Goal: Task Accomplishment & Management: Use online tool/utility

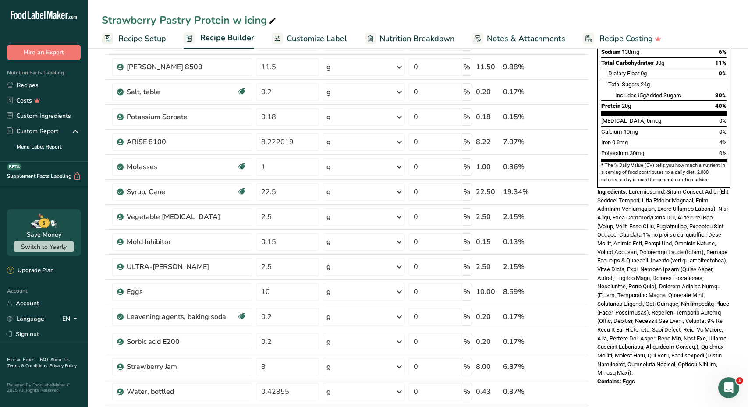
scroll to position [184, 0]
drag, startPoint x: 630, startPoint y: 165, endPoint x: 696, endPoint y: 344, distance: 191.0
click at [696, 344] on div "Nutrition Facts 1 Serving Size 1 Pastry (73g) Amount Per Serving Calories 280 %…" at bounding box center [664, 136] width 140 height 506
copy div "Ingredients: Dairy Protein Blend (Whey Protein Isolate, Milk Protein Isolate, M…"
click at [298, 0] on div "Strawberry Pastry Protein w icing Recipe Setup Recipe Builder Customize Label N…" at bounding box center [418, 24] width 660 height 49
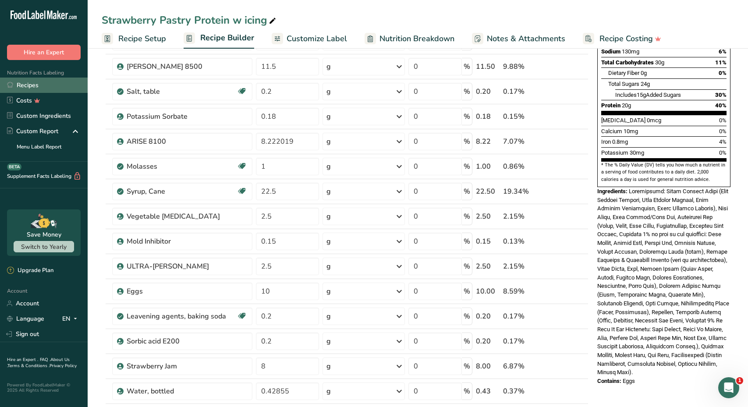
click at [42, 87] on link "Recipes" at bounding box center [44, 85] width 88 height 15
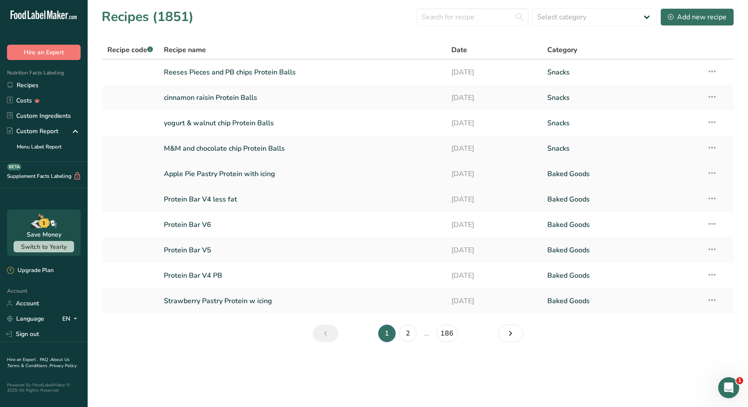
click at [229, 175] on link "Apple Pie Pastry Protein with icing" at bounding box center [302, 174] width 277 height 18
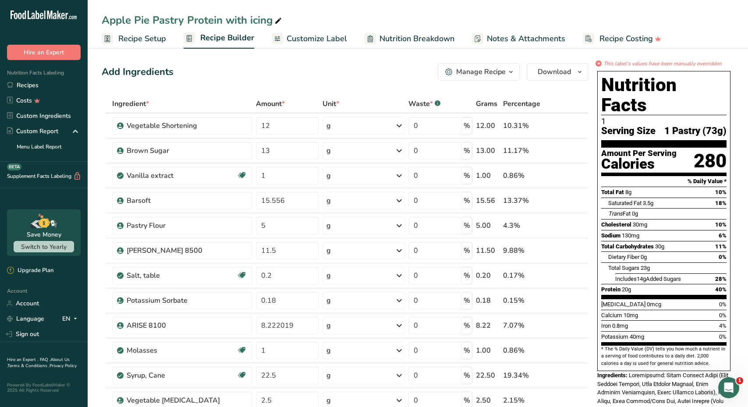
click at [327, 39] on span "Customize Label" at bounding box center [317, 39] width 60 height 12
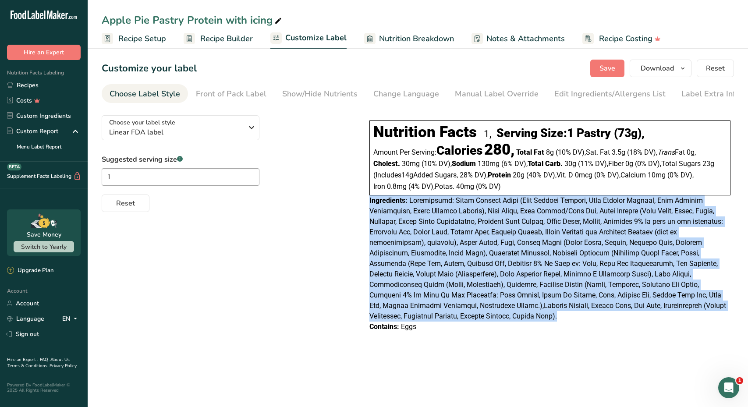
drag, startPoint x: 366, startPoint y: 200, endPoint x: 458, endPoint y: 316, distance: 147.9
click at [458, 316] on div "Nutrition Facts 1, Serving Size: 1 Pastry (73g) , Amount Per Serving: Calories …" at bounding box center [550, 226] width 368 height 219
copy div "Ingredients: Ingredients: Dairy Protein Blend (Whey Protein Isolate, Milk Prote…"
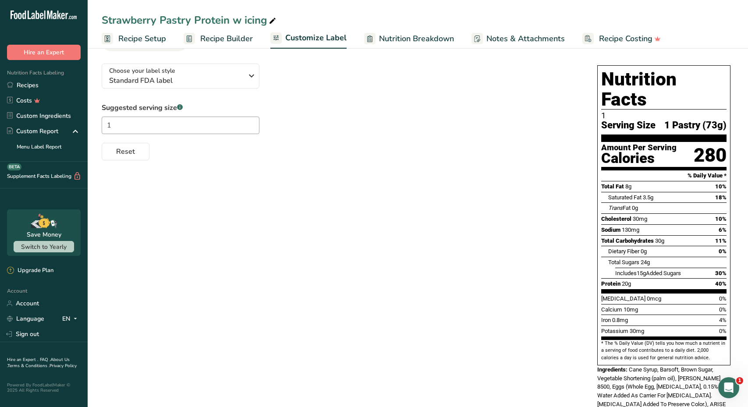
click at [303, 39] on span "Customize Label" at bounding box center [315, 38] width 61 height 12
click at [424, 46] on link "Nutrition Breakdown" at bounding box center [409, 39] width 90 height 20
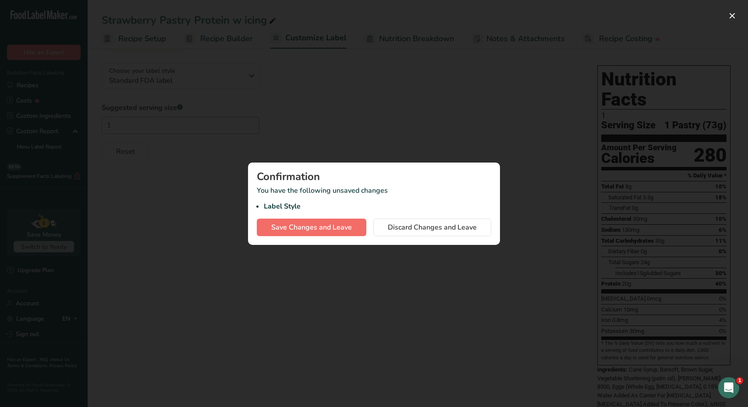
click at [344, 224] on span "Save Changes and Leave" at bounding box center [311, 227] width 81 height 11
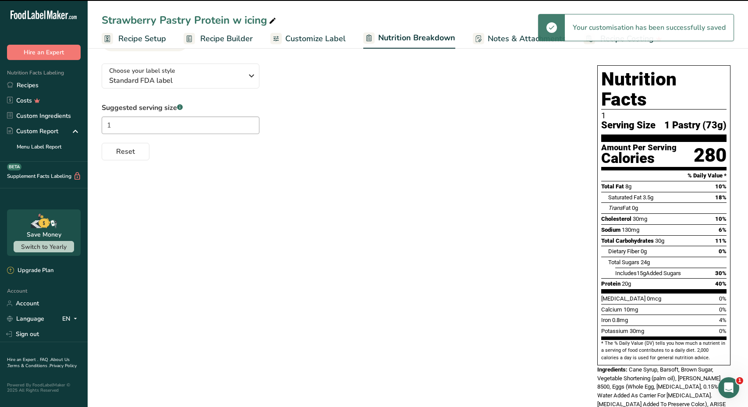
select select "Calories"
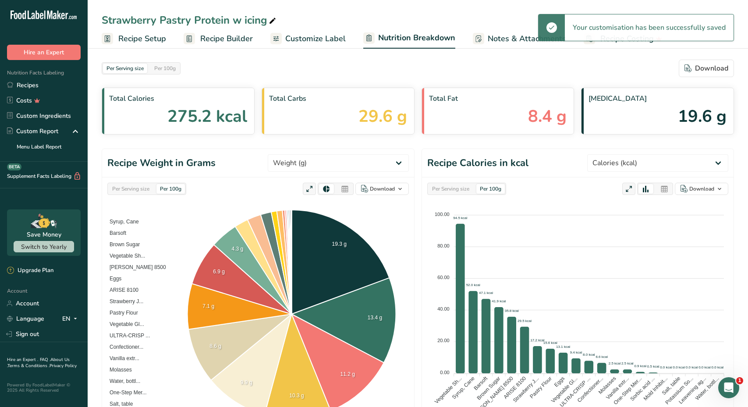
click at [436, 41] on span "Nutrition Breakdown" at bounding box center [416, 38] width 77 height 12
click at [491, 39] on span "Notes & Attachments" at bounding box center [527, 39] width 78 height 12
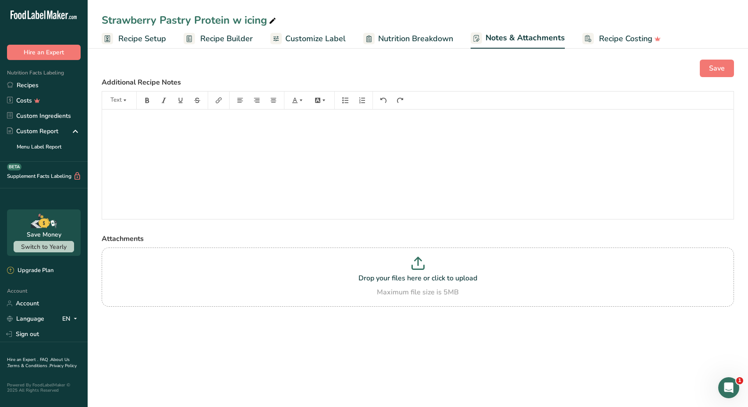
click at [417, 46] on link "Nutrition Breakdown" at bounding box center [408, 39] width 90 height 20
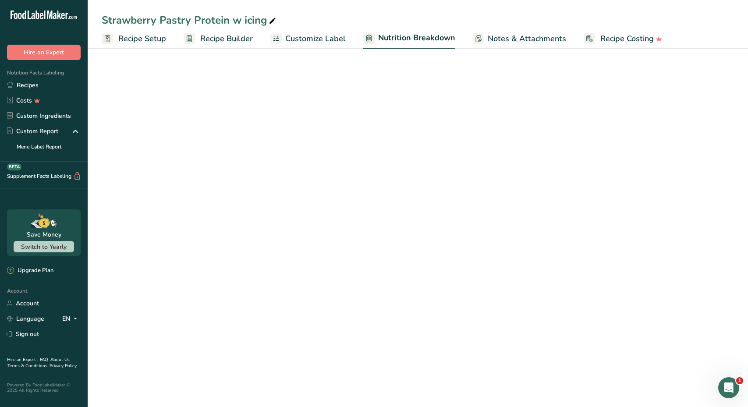
select select "Calories"
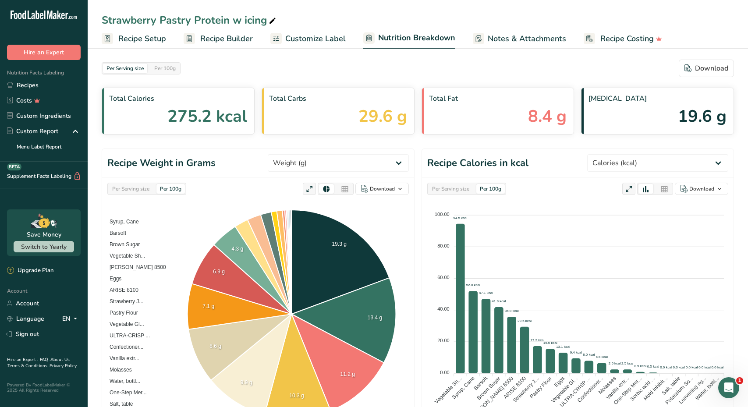
click at [337, 29] on link "Customize Label" at bounding box center [307, 39] width 75 height 20
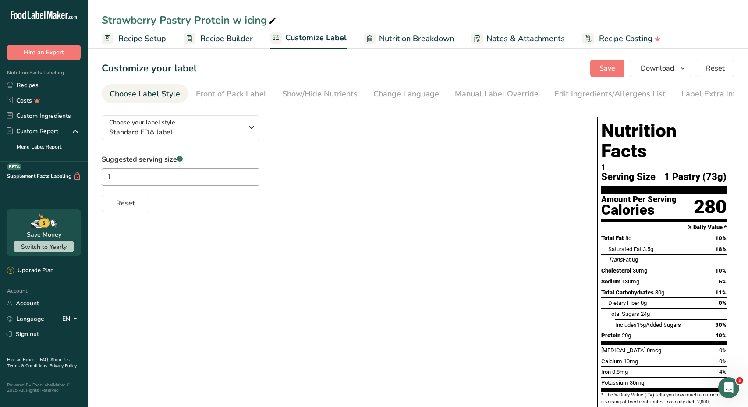
click at [486, 105] on section "Customize your label Save Download Choose what to show on your downloaded label…" at bounding box center [418, 325] width 660 height 558
click at [489, 99] on div "Manual Label Override" at bounding box center [497, 94] width 84 height 12
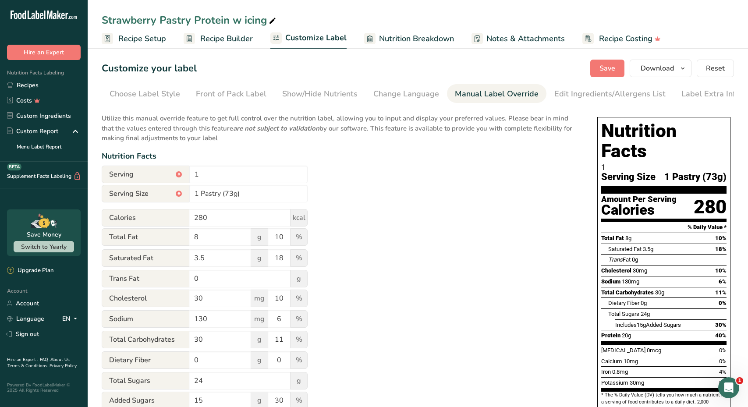
scroll to position [0, 4]
click at [581, 98] on div "Edit Ingredients/Allergens List" at bounding box center [605, 94] width 111 height 12
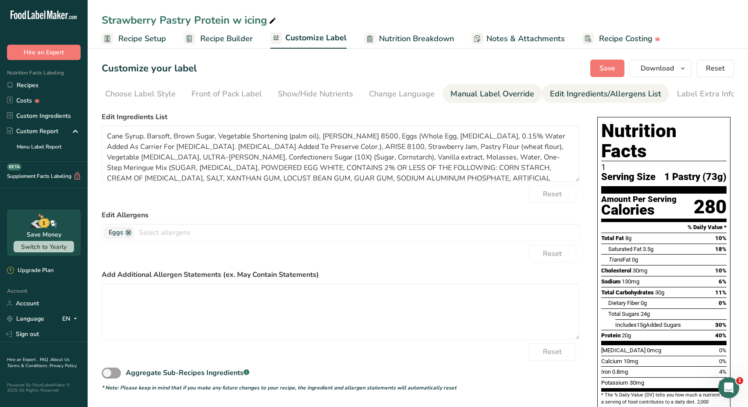
click at [476, 94] on div "Manual Label Override" at bounding box center [492, 94] width 84 height 12
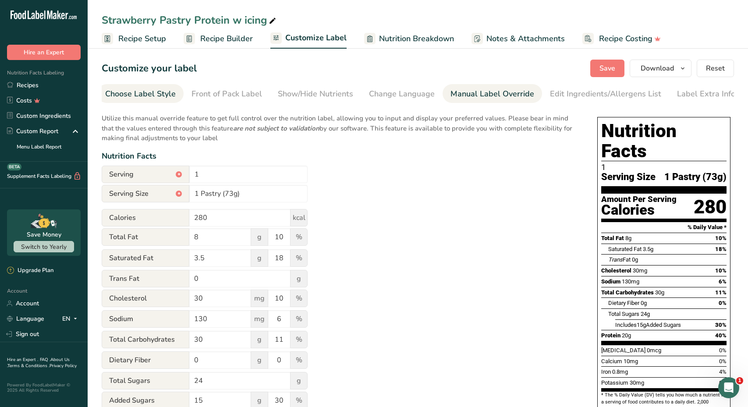
click at [155, 89] on div "Choose Label Style" at bounding box center [140, 94] width 71 height 12
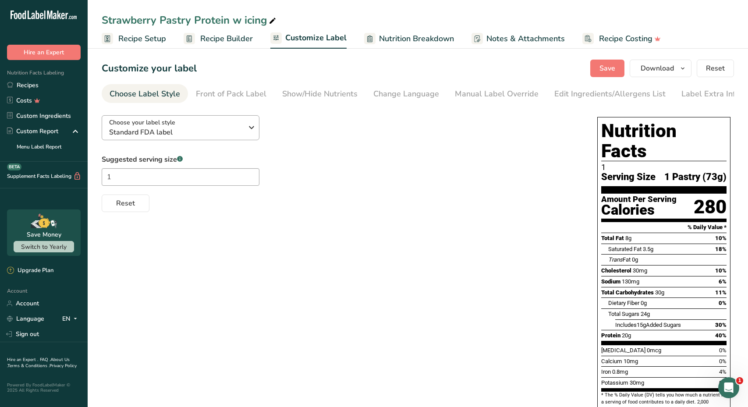
click at [184, 128] on div "Choose your label style Standard FDA label" at bounding box center [176, 128] width 134 height 20
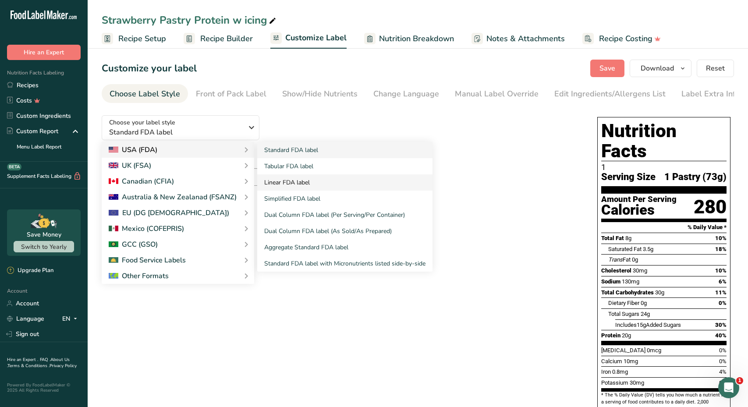
click at [280, 185] on link "Linear FDA label" at bounding box center [344, 182] width 175 height 16
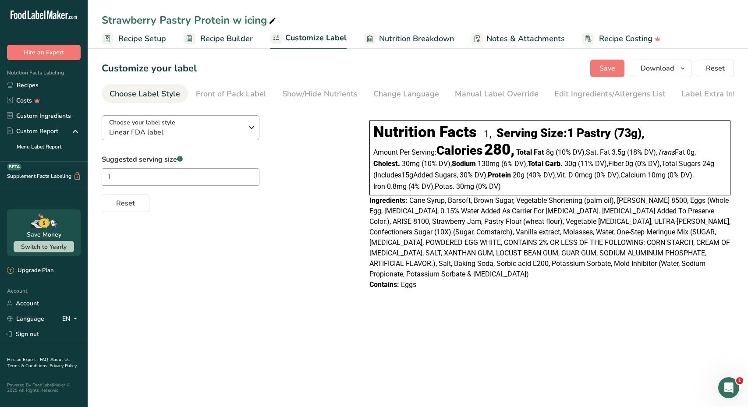
click at [215, 137] on span "Linear FDA label" at bounding box center [176, 132] width 134 height 11
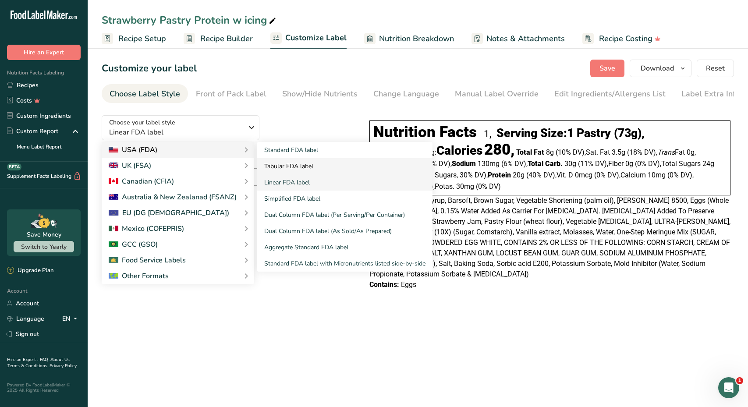
click at [286, 170] on link "Tabular FDA label" at bounding box center [344, 166] width 175 height 16
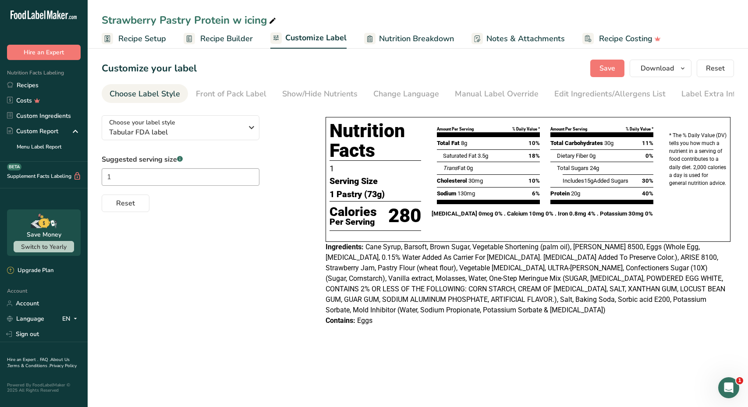
click at [406, 39] on span "Nutrition Breakdown" at bounding box center [416, 39] width 75 height 12
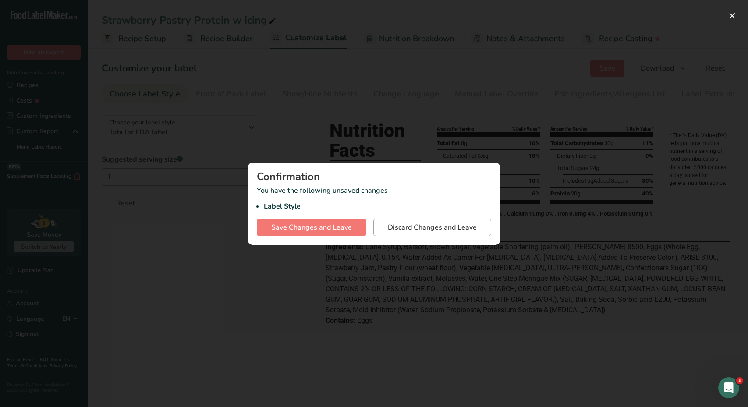
click at [386, 230] on button "Discard Changes and Leave" at bounding box center [432, 228] width 118 height 18
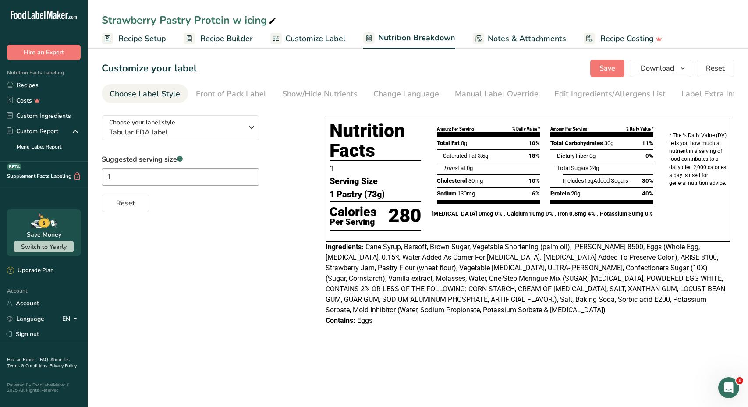
select select "Calories"
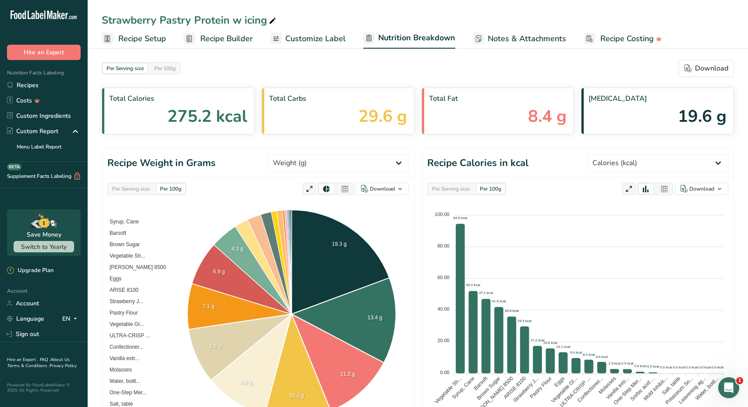
click at [407, 38] on span "Nutrition Breakdown" at bounding box center [416, 38] width 77 height 12
click at [344, 41] on ul "Recipe Setup Recipe Builder Customize Label Nutrition Breakdown Notes & Attachm…" at bounding box center [418, 38] width 660 height 21
click at [325, 41] on span "Customize Label" at bounding box center [315, 39] width 60 height 12
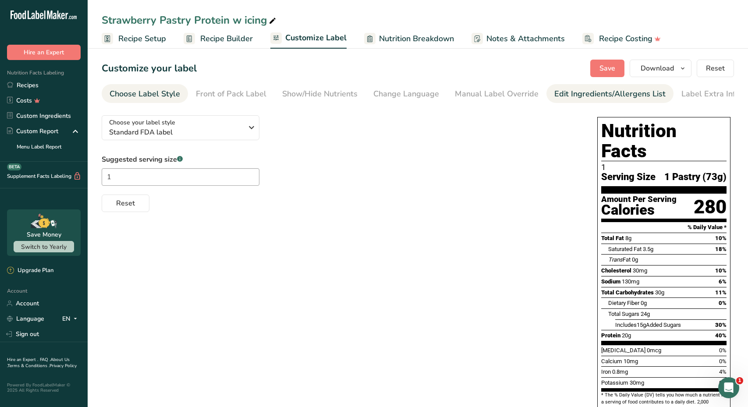
click at [567, 90] on div "Edit Ingredients/Allergens List" at bounding box center [609, 94] width 111 height 12
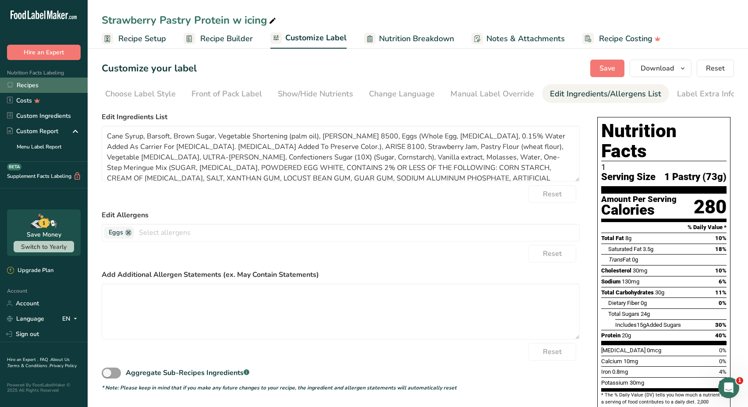
click at [47, 87] on link "Recipes" at bounding box center [44, 85] width 88 height 15
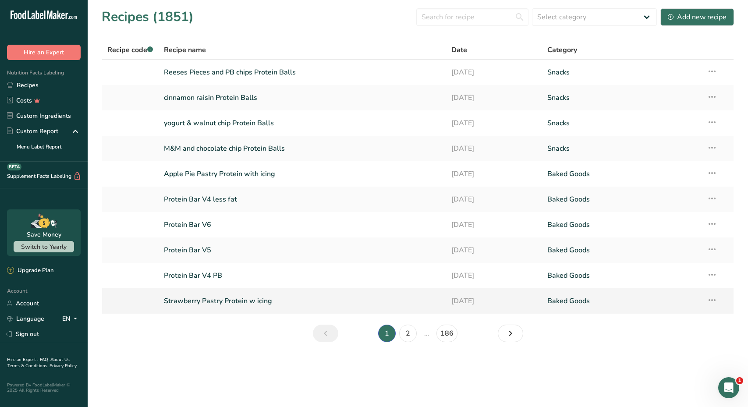
click at [227, 302] on link "Strawberry Pastry Protein w icing" at bounding box center [302, 301] width 277 height 18
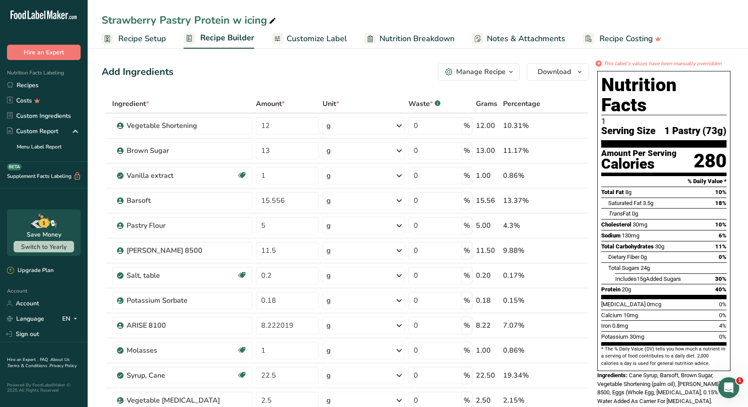
click at [386, 42] on span "Nutrition Breakdown" at bounding box center [416, 39] width 75 height 12
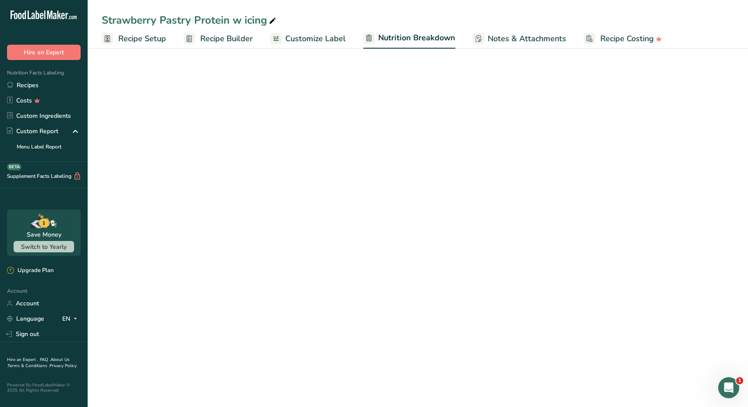
select select "Calories"
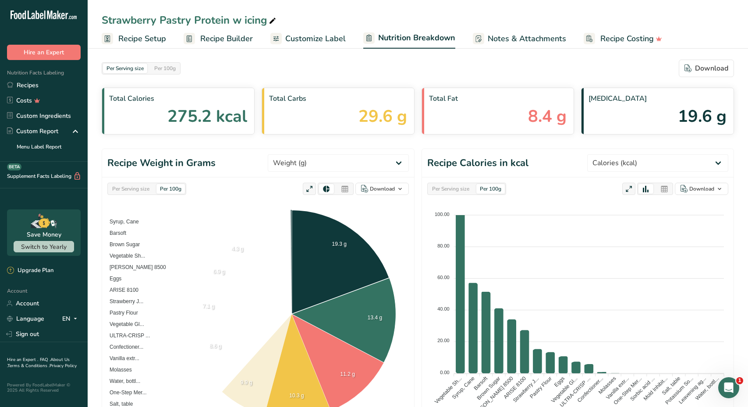
click at [328, 40] on span "Customize Label" at bounding box center [315, 39] width 60 height 12
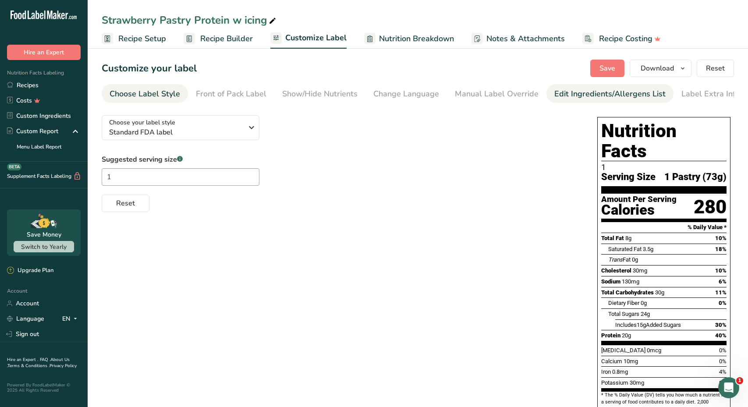
click at [563, 98] on div "Edit Ingredients/Allergens List" at bounding box center [609, 94] width 111 height 12
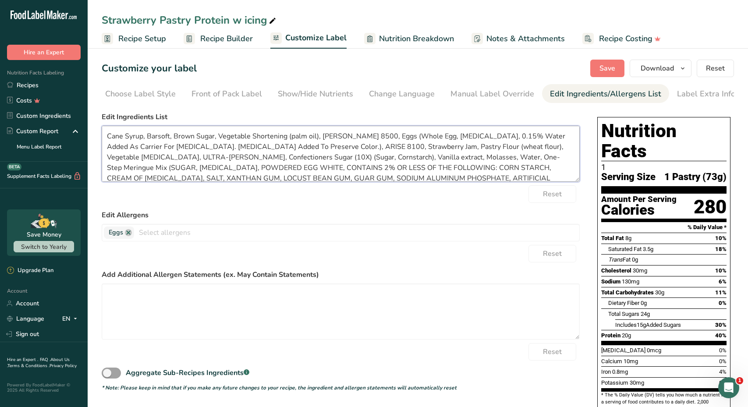
scroll to position [18, 0]
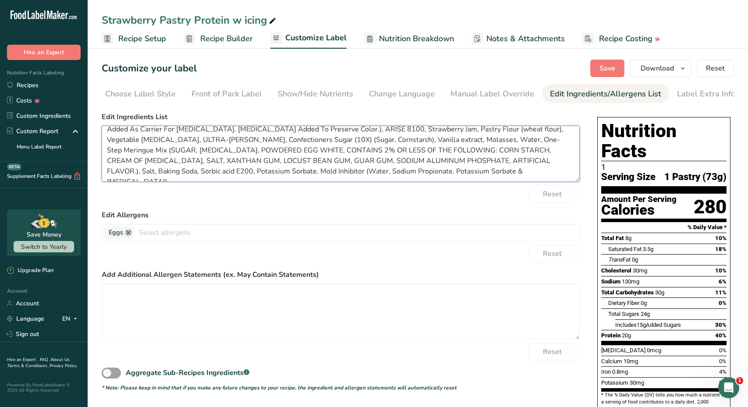
drag, startPoint x: 106, startPoint y: 135, endPoint x: 234, endPoint y: 215, distance: 150.9
click at [234, 215] on form "Edit Ingredients List Cane Syrup, Barsoft, Brown Sugar, Vegetable Shortening (p…" at bounding box center [341, 252] width 478 height 280
paste textarea "Ingredients: Dairy Protein Blend (Whey Protein Isolate, Milk Protein Isolate, M…"
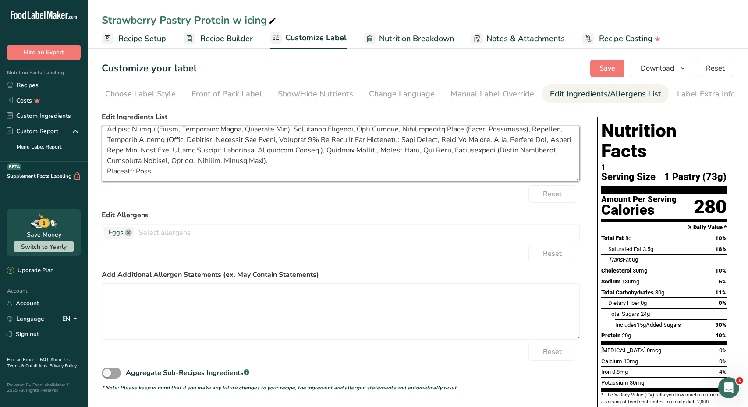
scroll to position [49, 0]
drag, startPoint x: 154, startPoint y: 176, endPoint x: 87, endPoint y: 175, distance: 66.6
click at [87, 175] on div ".a-20{fill:#fff;} Hire an Expert Nutrition Facts Labeling Recipes Costs Custom …" at bounding box center [374, 302] width 748 height 604
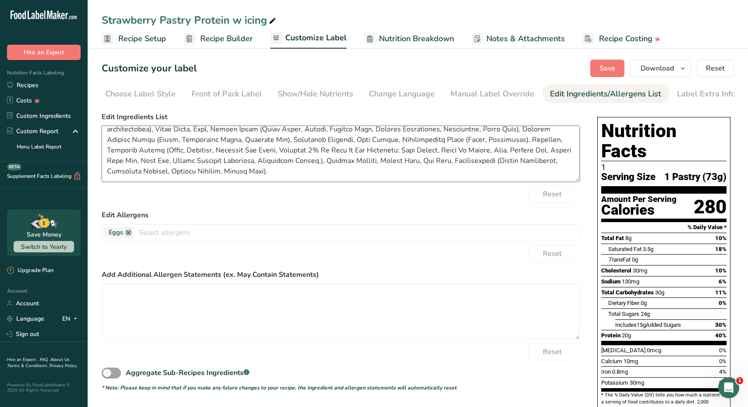
scroll to position [44, 0]
click at [609, 71] on span "Save" at bounding box center [607, 68] width 16 height 11
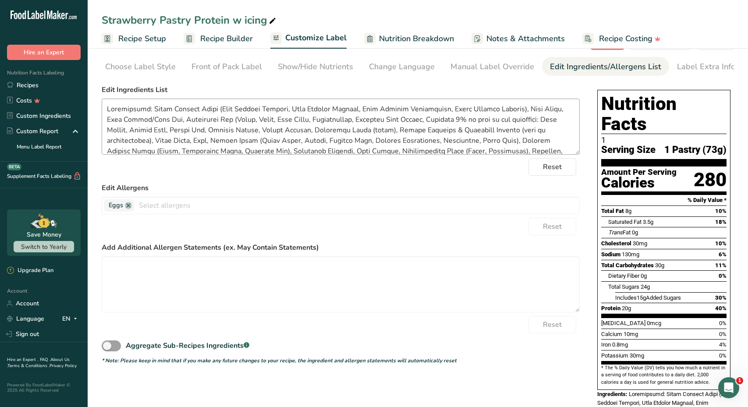
scroll to position [0, 0]
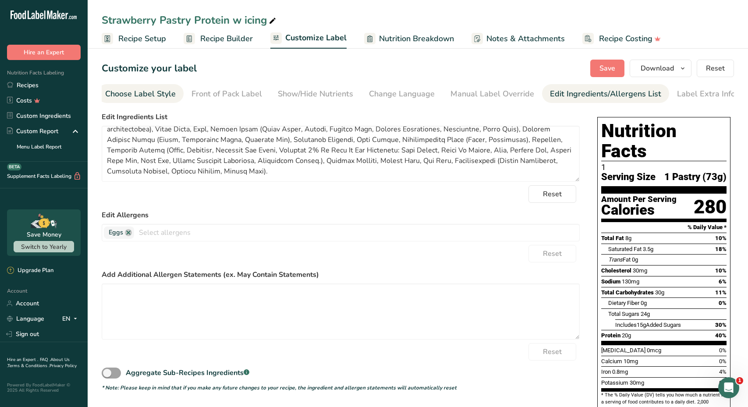
click at [159, 92] on div "Choose Label Style" at bounding box center [140, 94] width 71 height 12
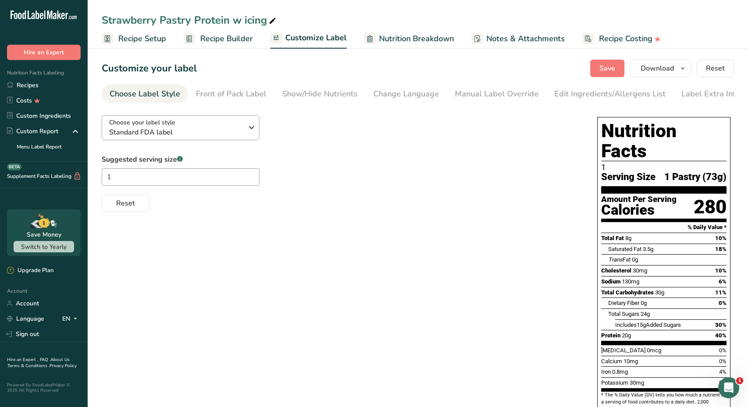
click at [215, 133] on span "Standard FDA label" at bounding box center [176, 132] width 134 height 11
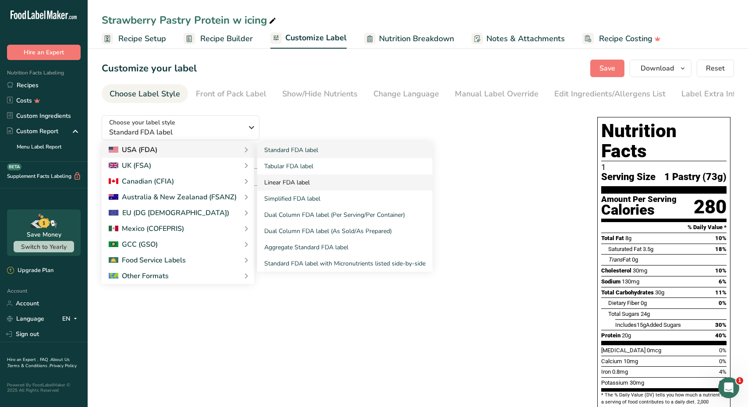
click at [290, 178] on link "Linear FDA label" at bounding box center [344, 182] width 175 height 16
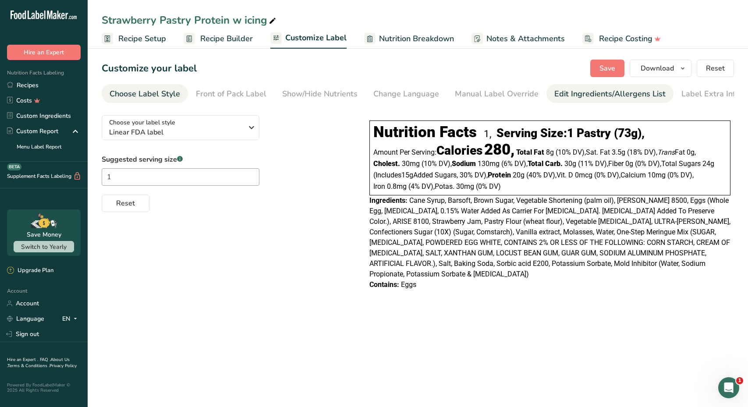
click at [572, 90] on div "Edit Ingredients/Allergens List" at bounding box center [609, 94] width 111 height 12
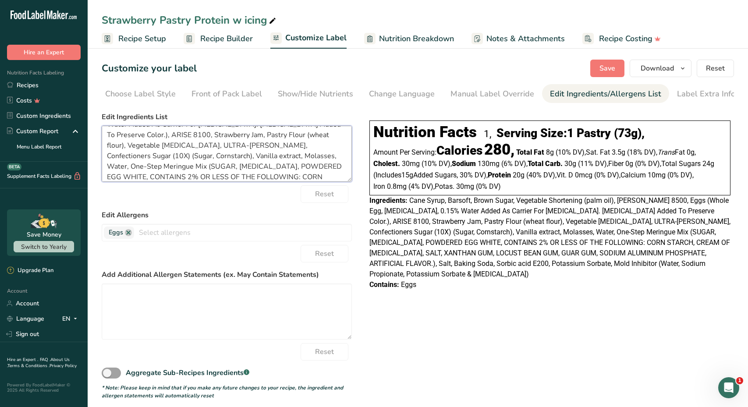
scroll to position [70, 0]
drag, startPoint x: 104, startPoint y: 136, endPoint x: 191, endPoint y: 213, distance: 116.1
click at [191, 213] on form "Edit Ingredients List Cane Syrup, Barsoft, Brown Sugar, Vegetable Shortening (p…" at bounding box center [227, 256] width 250 height 288
paste textarea "Ingredients: Dairy Protein Blend (Whey Protein Isolate, Milk Protein Isolate, M…"
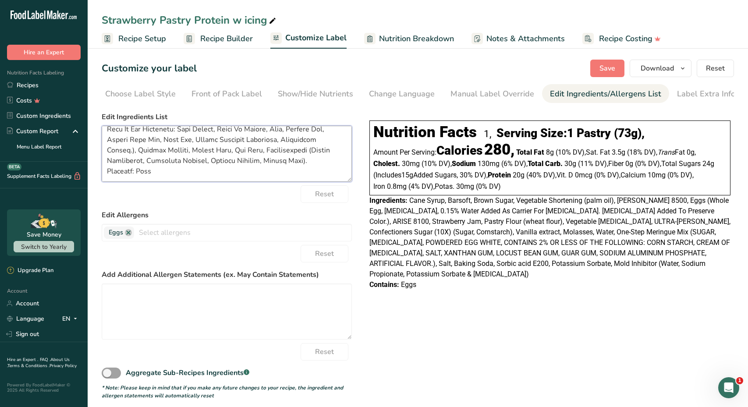
drag, startPoint x: 154, startPoint y: 177, endPoint x: 104, endPoint y: 177, distance: 50.0
click at [104, 177] on textarea at bounding box center [227, 154] width 250 height 56
click at [613, 65] on span "Save" at bounding box center [607, 68] width 16 height 11
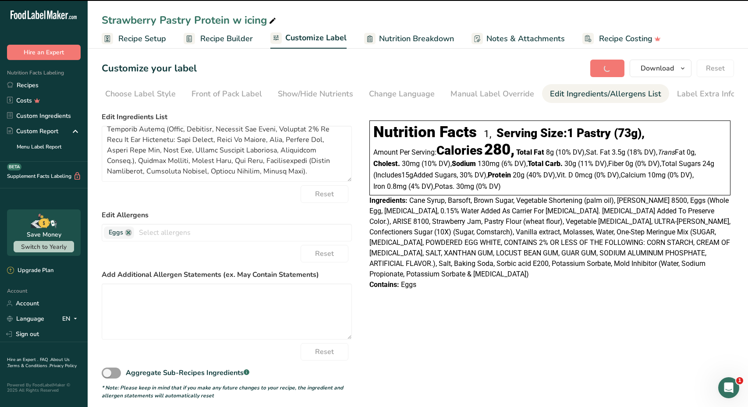
type textarea "Ingredients: Dairy Protein Blend (Whey Protein Isolate, Milk Protein Isolate, M…"
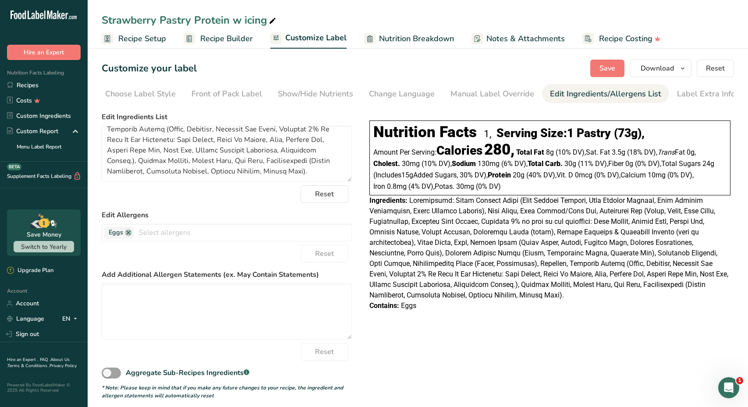
scroll to position [0, 0]
click at [674, 69] on span "Download" at bounding box center [657, 68] width 33 height 11
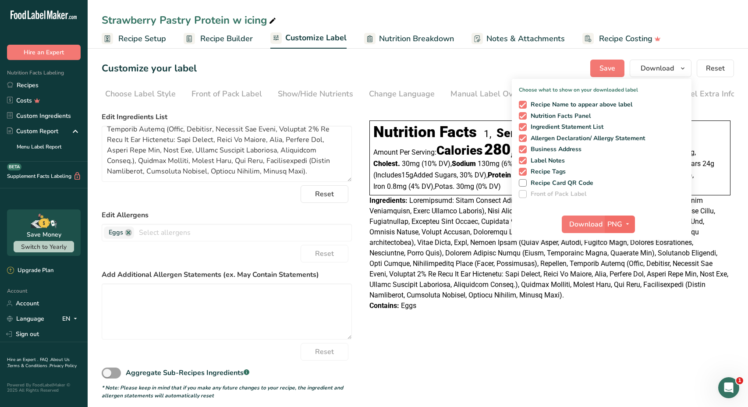
click at [616, 225] on span "PNG" at bounding box center [614, 224] width 15 height 11
click at [620, 280] on link "PDF" at bounding box center [621, 285] width 28 height 14
click at [590, 223] on span "Download" at bounding box center [586, 224] width 33 height 11
click at [504, 318] on div "Nutrition Facts 1, Serving Size: 1 Pastry (73g) , Amount Per Serving: Calories …" at bounding box center [550, 214] width 368 height 212
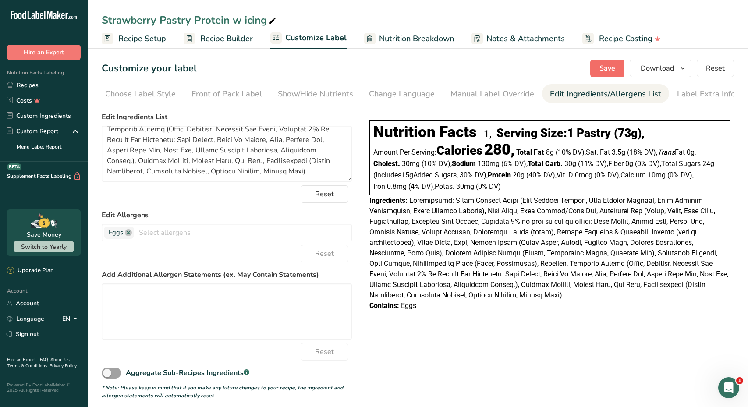
click at [603, 71] on span "Save" at bounding box center [607, 68] width 16 height 11
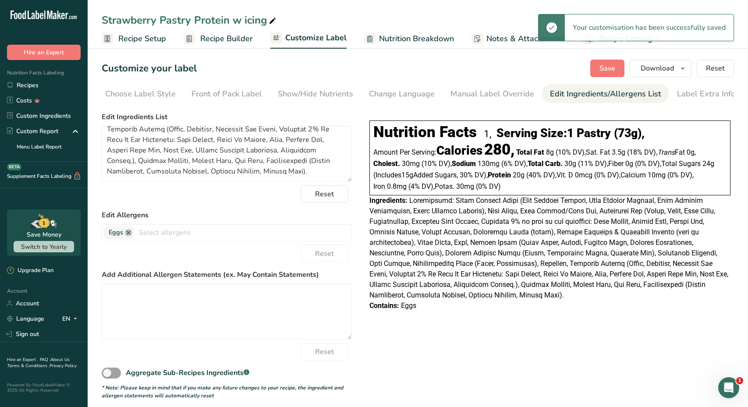
click at [142, 37] on span "Recipe Setup" at bounding box center [142, 39] width 48 height 12
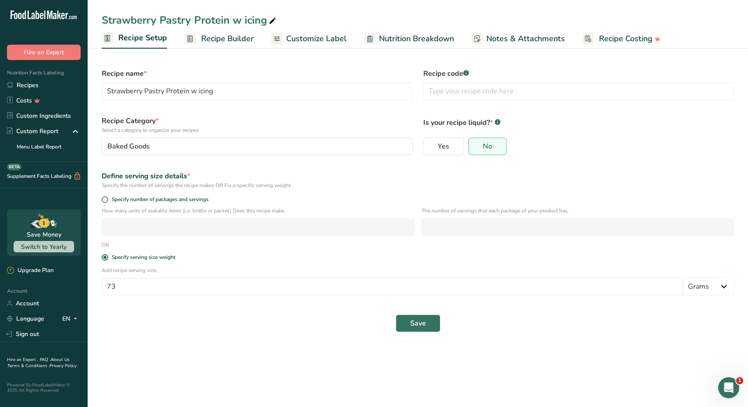
click at [205, 35] on span "Recipe Builder" at bounding box center [227, 39] width 53 height 12
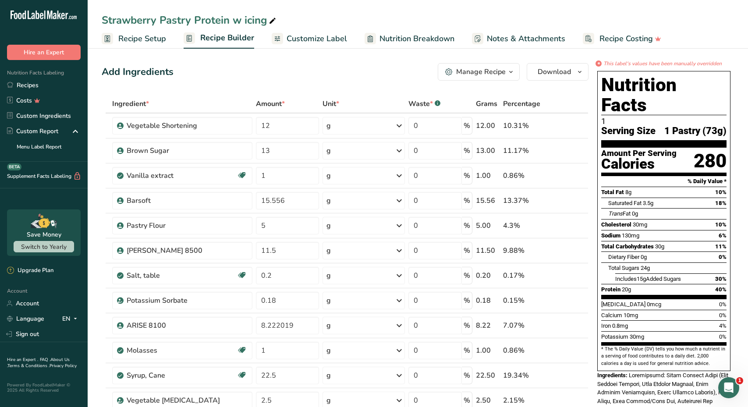
click at [337, 34] on span "Customize Label" at bounding box center [317, 39] width 60 height 12
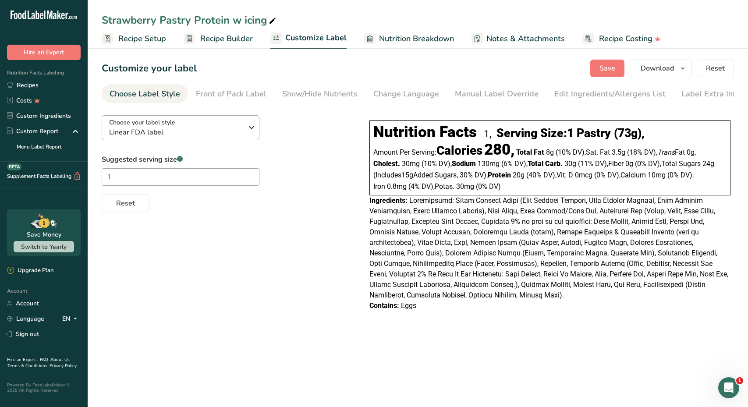
click at [238, 119] on div "Choose your label style Linear FDA label" at bounding box center [176, 128] width 134 height 20
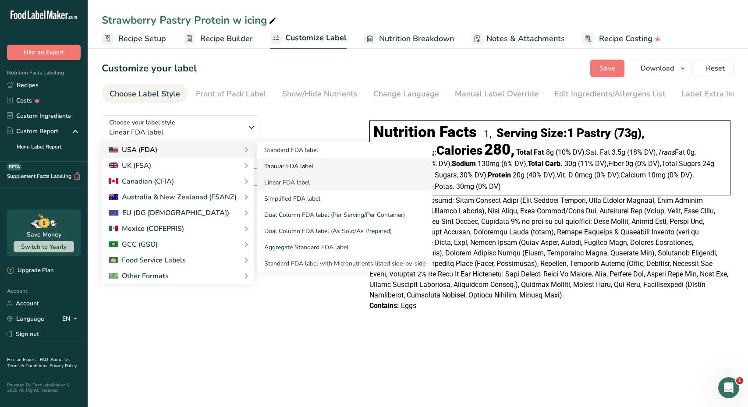
click at [278, 165] on link "Tabular FDA label" at bounding box center [344, 166] width 175 height 16
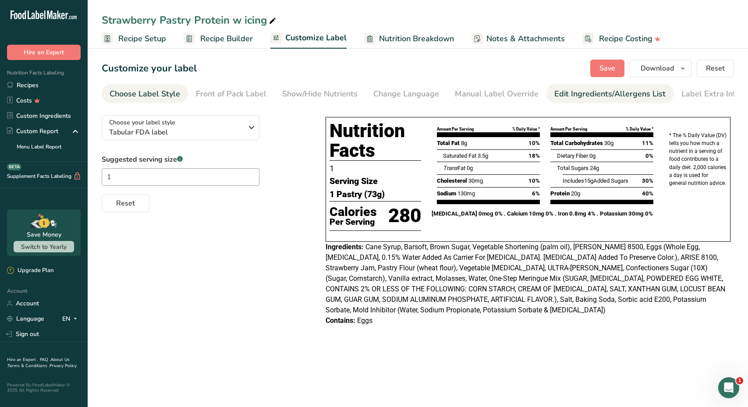
click at [582, 92] on div "Edit Ingredients/Allergens List" at bounding box center [609, 94] width 111 height 12
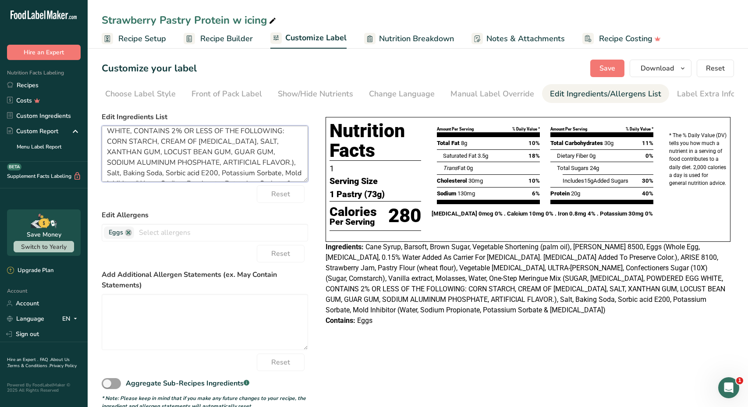
scroll to position [102, 0]
drag, startPoint x: 104, startPoint y: 134, endPoint x: 227, endPoint y: 199, distance: 138.8
click at [227, 199] on form "Edit Ingredients List Cane Syrup, Barsoft, Brown Sugar, Vegetable Shortening (p…" at bounding box center [205, 261] width 206 height 298
paste textarea "Ingredients: Dairy Protein Blend (Whey Protein Isolate, Milk Protein Isolate, M…"
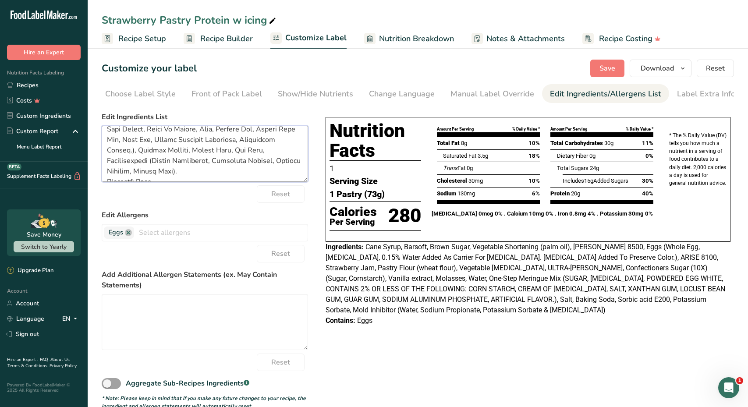
drag, startPoint x: 154, startPoint y: 175, endPoint x: 105, endPoint y: 173, distance: 49.1
click at [105, 173] on textarea at bounding box center [205, 154] width 206 height 56
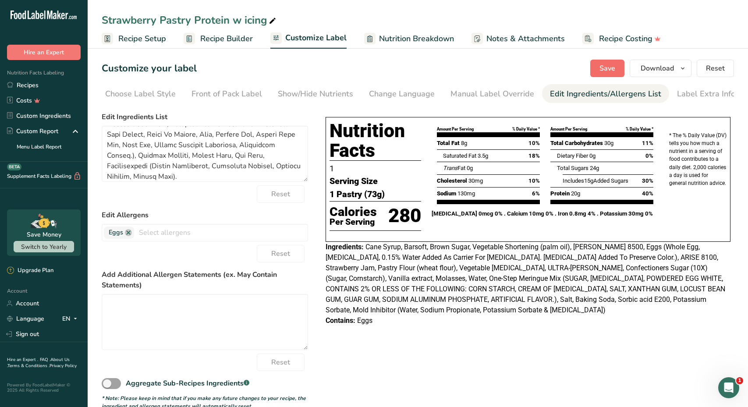
click at [604, 67] on span "Save" at bounding box center [607, 68] width 16 height 11
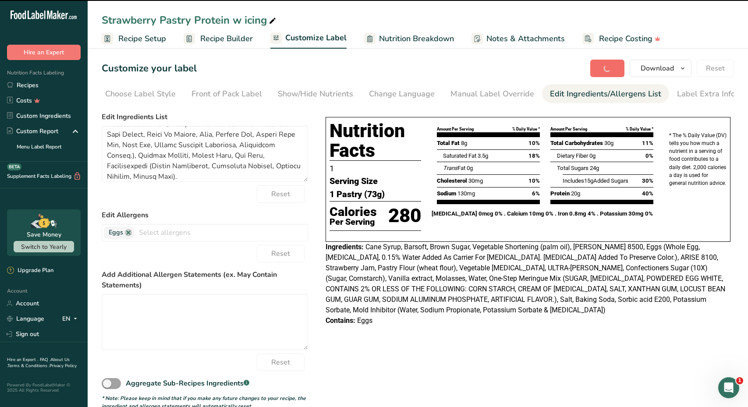
type textarea "Ingredients: Dairy Protein Blend (Whey Protein Isolate, Milk Protein Isolate, M…"
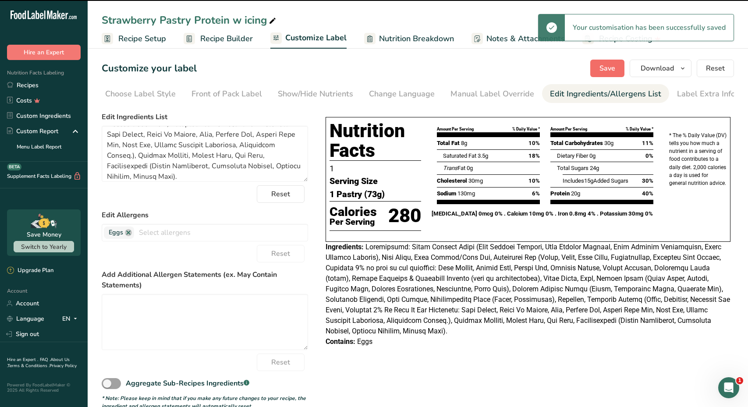
scroll to position [144, 0]
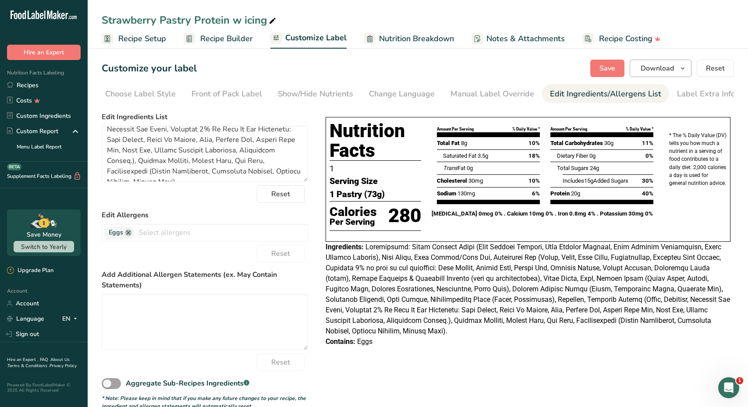
drag, startPoint x: 605, startPoint y: 70, endPoint x: 641, endPoint y: 70, distance: 35.5
click at [605, 70] on span "Save" at bounding box center [607, 68] width 16 height 11
click at [664, 67] on span "Download" at bounding box center [657, 68] width 33 height 11
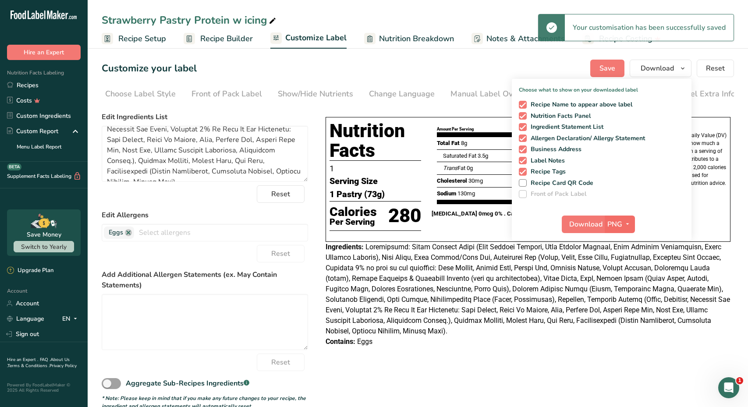
click at [617, 218] on button "PNG" at bounding box center [620, 225] width 30 height 18
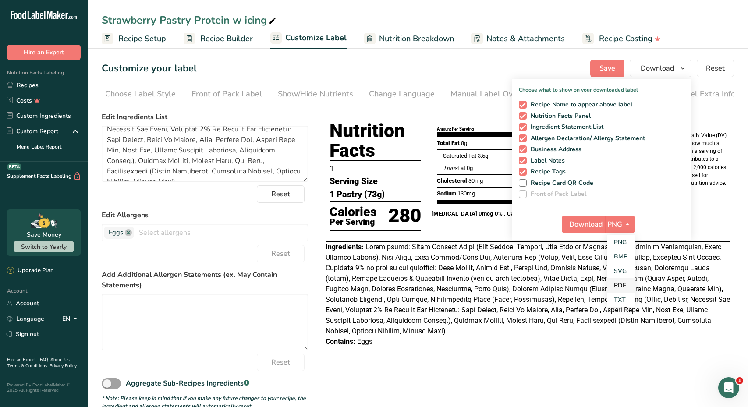
click at [622, 283] on link "PDF" at bounding box center [621, 285] width 28 height 14
click at [579, 220] on span "Download" at bounding box center [586, 224] width 33 height 11
click at [467, 16] on div "Strawberry Pastry Protein w icing" at bounding box center [418, 20] width 660 height 16
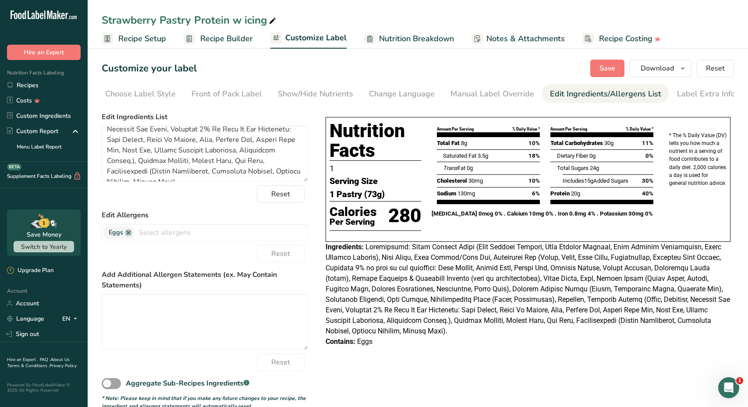
scroll to position [0, 0]
click at [58, 87] on link "Recipes" at bounding box center [44, 85] width 88 height 15
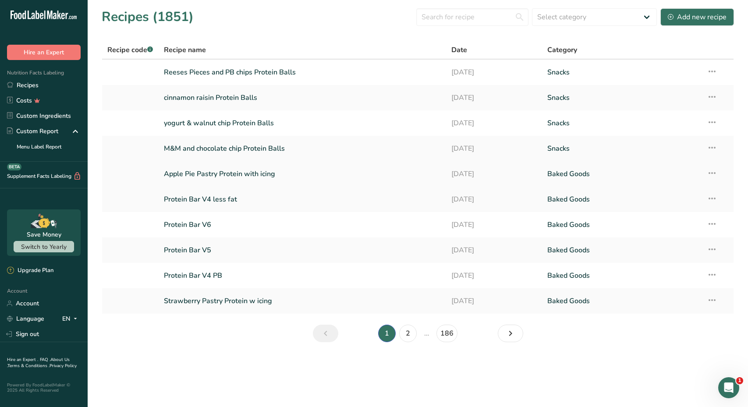
click at [206, 172] on link "Apple Pie Pastry Protein with icing" at bounding box center [302, 174] width 277 height 18
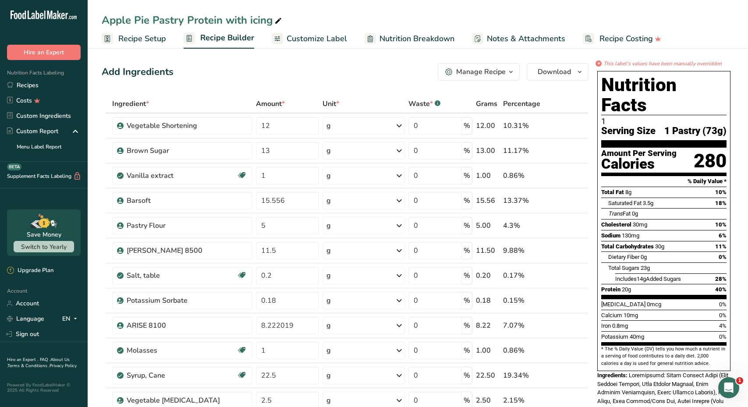
click at [426, 41] on span "Nutrition Breakdown" at bounding box center [416, 39] width 75 height 12
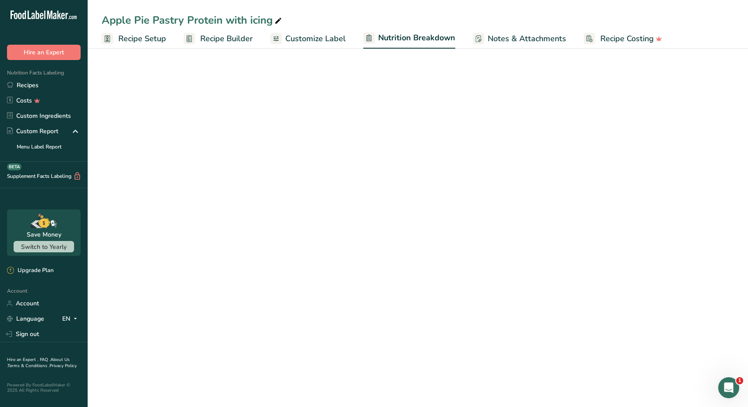
select select "Calories"
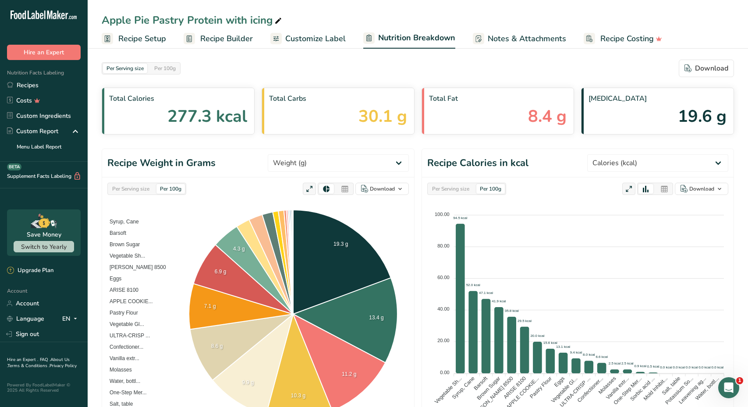
click at [333, 39] on span "Customize Label" at bounding box center [315, 39] width 60 height 12
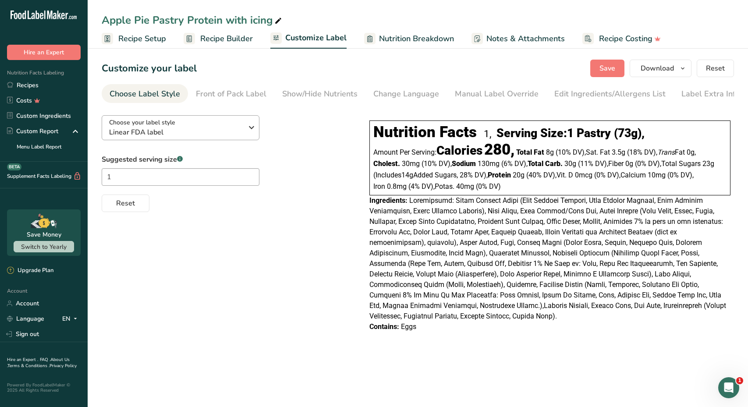
click at [181, 134] on span "Linear FDA label" at bounding box center [176, 132] width 134 height 11
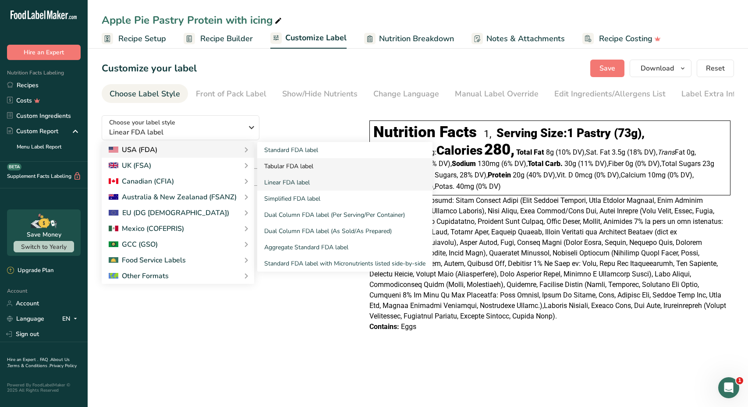
click at [288, 168] on link "Tabular FDA label" at bounding box center [344, 166] width 175 height 16
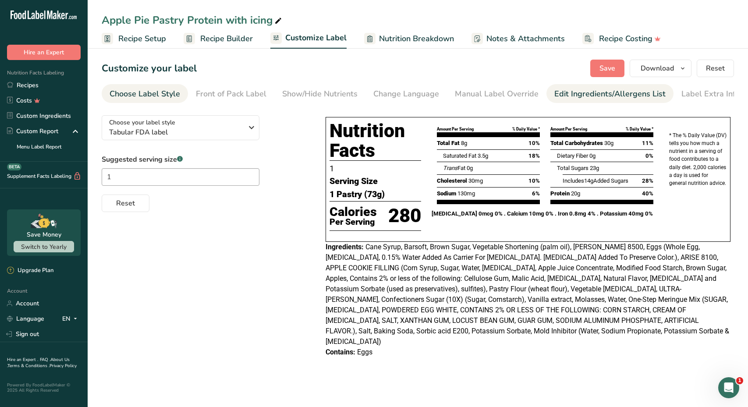
click at [574, 96] on div "Edit Ingredients/Allergens List" at bounding box center [609, 94] width 111 height 12
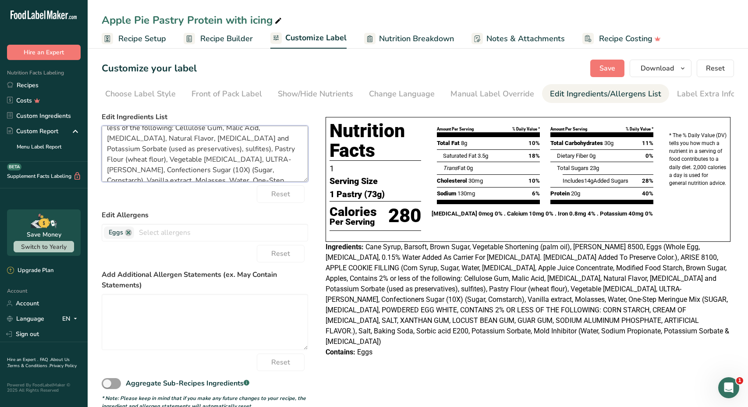
scroll to position [144, 0]
drag, startPoint x: 106, startPoint y: 136, endPoint x: 312, endPoint y: 244, distance: 233.2
click at [312, 244] on div "Choose your label style Tabular FDA label USA (FDA) Standard FDA label Tabular …" at bounding box center [418, 259] width 632 height 302
paste textarea "Ingredients: Ingredients: Dairy Protein Blend (Whey Protein Isolate, Milk Prote…"
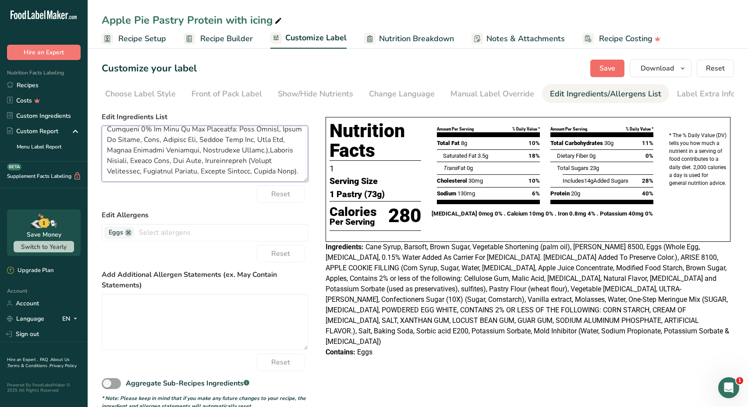
type textarea "Ingredients: Ingredients: Dairy Protein Blend (Whey Protein Isolate, Milk Prote…"
click at [599, 74] on button "Save" at bounding box center [607, 69] width 34 height 18
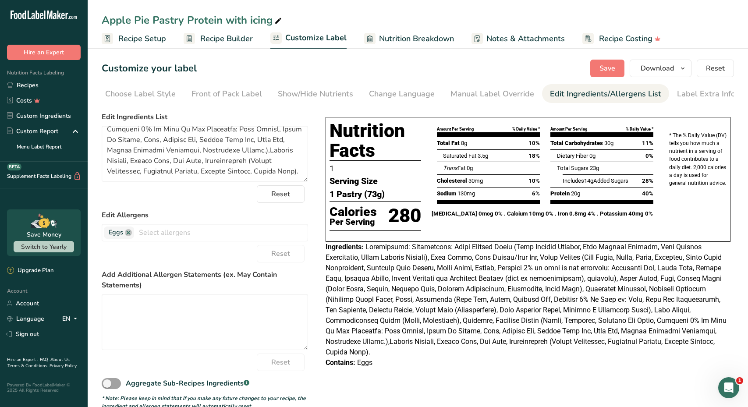
scroll to position [0, 0]
click at [609, 67] on span "Save" at bounding box center [607, 68] width 16 height 11
click at [654, 70] on span "Download" at bounding box center [657, 68] width 33 height 11
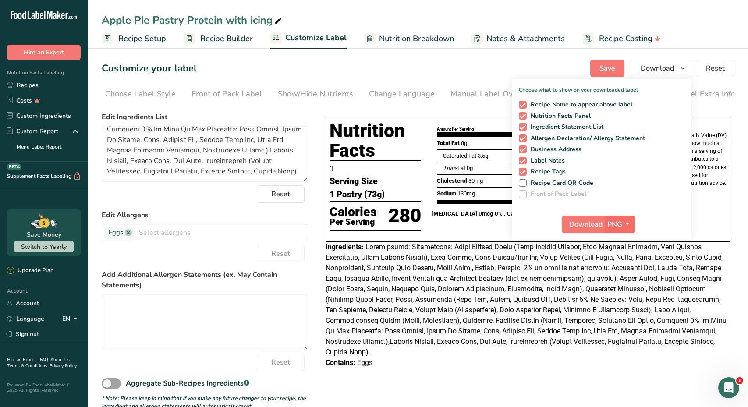
click at [612, 224] on span "PNG" at bounding box center [614, 224] width 15 height 11
click at [628, 290] on link "PDF" at bounding box center [621, 285] width 28 height 14
click at [583, 223] on span "Download" at bounding box center [586, 224] width 33 height 11
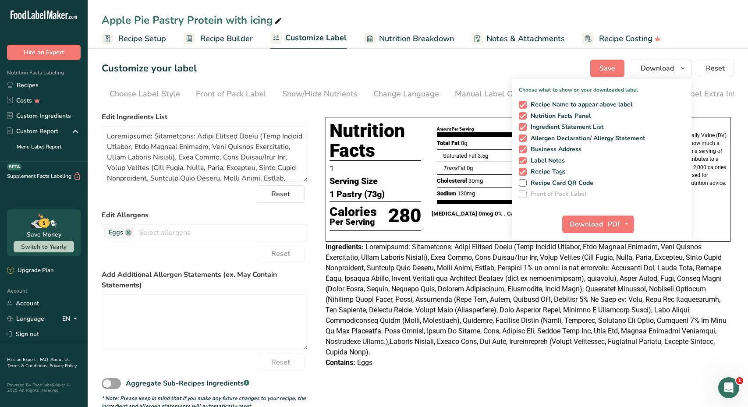
scroll to position [186, 0]
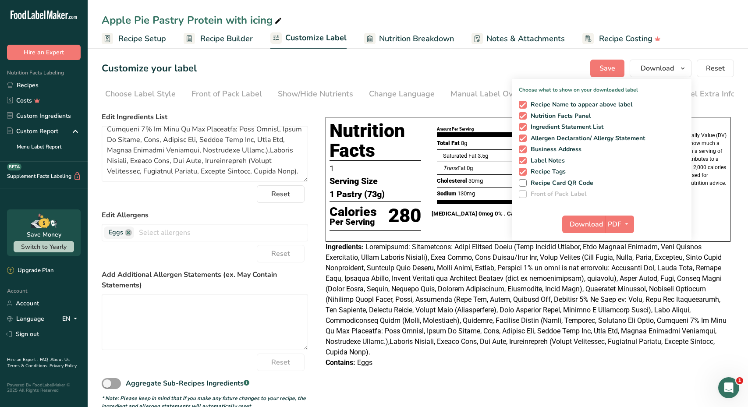
click at [309, 41] on span "Customize Label" at bounding box center [315, 38] width 61 height 12
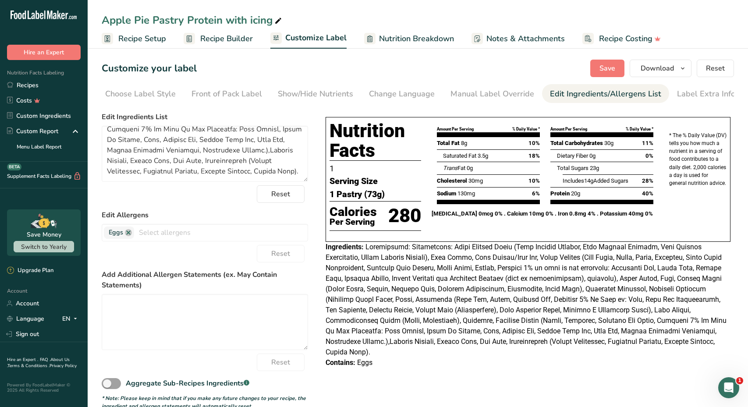
click at [309, 35] on span "Customize Label" at bounding box center [315, 38] width 61 height 12
click at [153, 89] on div "Choose Label Style" at bounding box center [140, 94] width 71 height 12
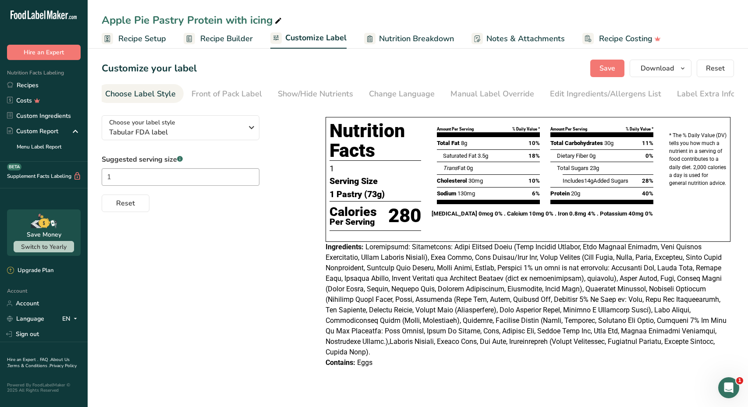
scroll to position [0, 0]
click at [497, 97] on div "Manual Label Override" at bounding box center [497, 94] width 84 height 12
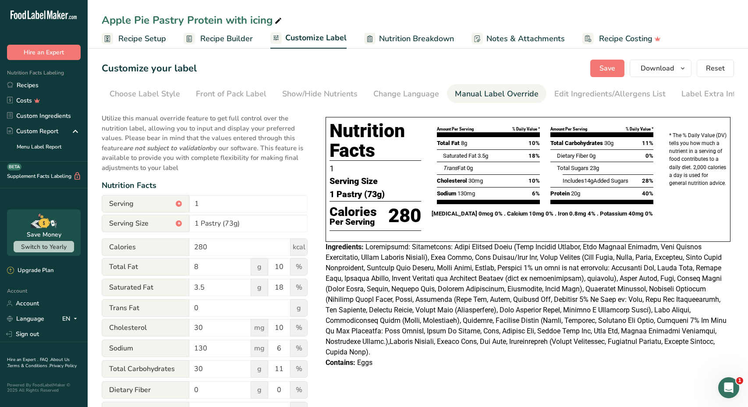
scroll to position [0, 4]
click at [195, 203] on input "1" at bounding box center [248, 204] width 118 height 18
type input "Serving Per Container 1"
click at [602, 61] on button "Save" at bounding box center [607, 69] width 34 height 18
click at [664, 76] on button "Download" at bounding box center [661, 69] width 62 height 18
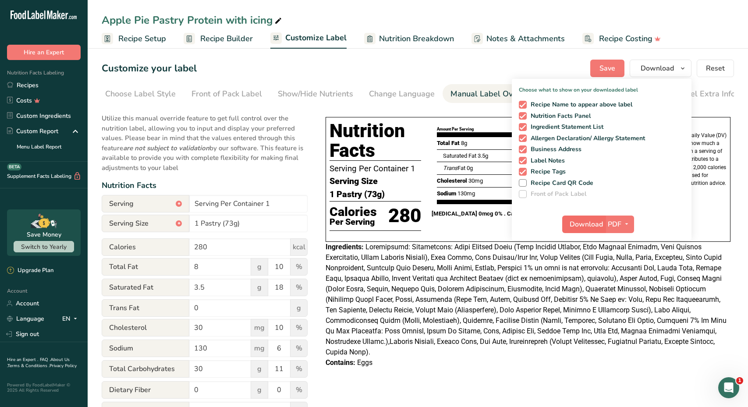
click at [580, 222] on span "Download" at bounding box center [586, 224] width 33 height 11
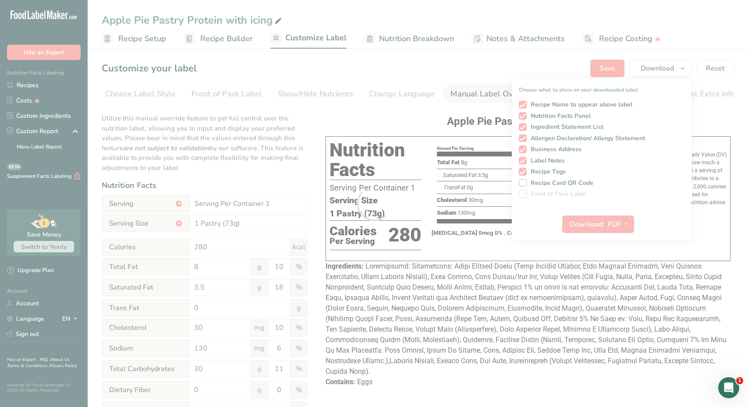
scroll to position [0, 0]
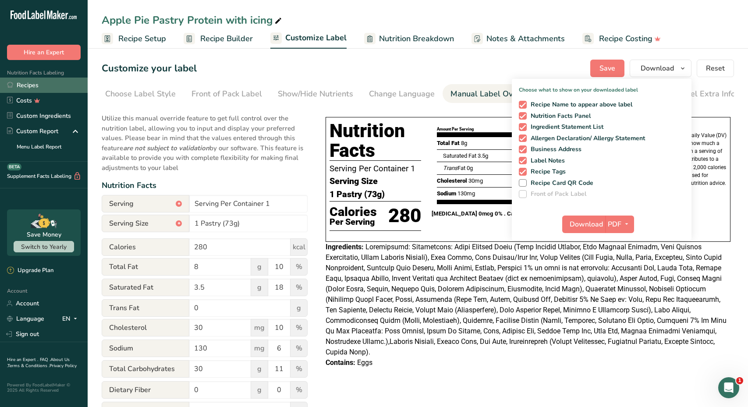
click at [43, 89] on link "Recipes" at bounding box center [44, 85] width 88 height 15
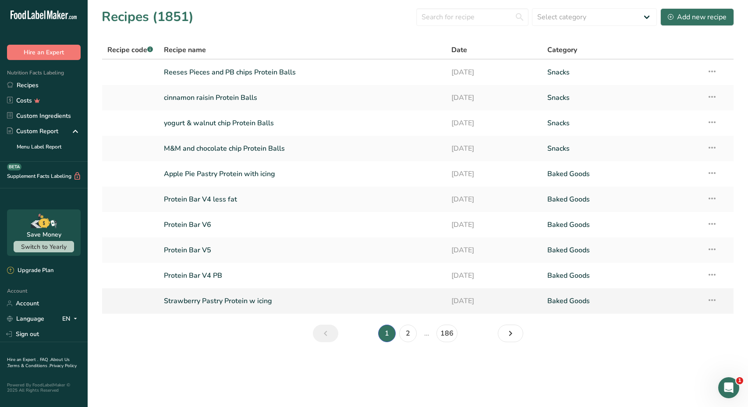
click at [230, 300] on link "Strawberry Pastry Protein w icing" at bounding box center [302, 301] width 277 height 18
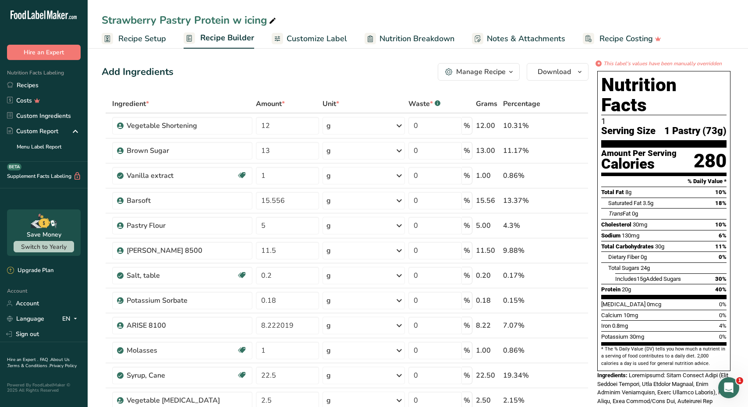
click at [336, 38] on span "Customize Label" at bounding box center [317, 39] width 60 height 12
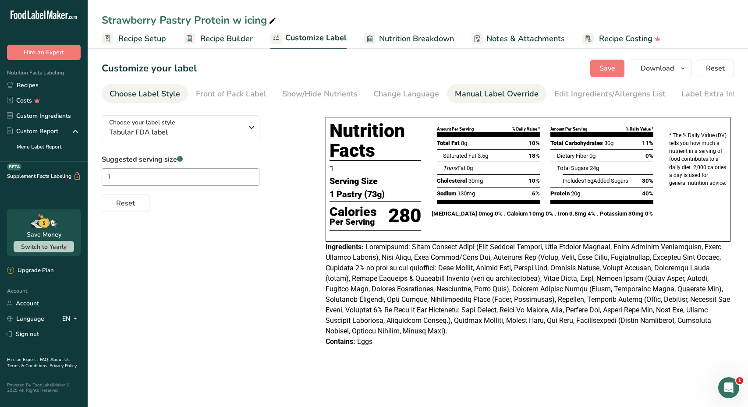
click at [502, 95] on div "Manual Label Override" at bounding box center [497, 94] width 84 height 12
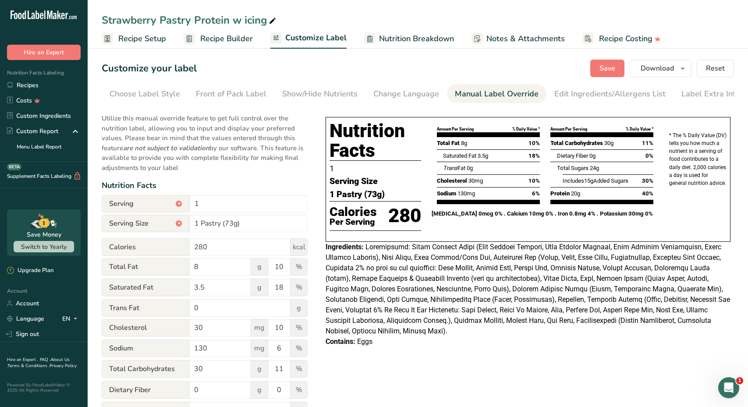
scroll to position [0, 4]
click at [208, 204] on input "1" at bounding box center [248, 204] width 118 height 18
type input "1 Serving Per Container"
click at [605, 64] on span "Save" at bounding box center [607, 68] width 16 height 11
click at [649, 67] on span "Download" at bounding box center [657, 68] width 33 height 11
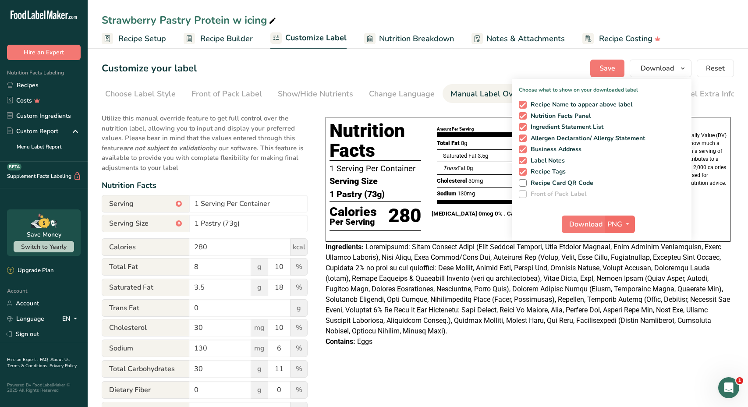
click at [615, 222] on span "PNG" at bounding box center [614, 224] width 15 height 11
click at [613, 287] on link "PDF" at bounding box center [621, 285] width 28 height 14
click at [590, 227] on span "Download" at bounding box center [586, 224] width 33 height 11
click at [599, 67] on button "Save" at bounding box center [607, 69] width 34 height 18
